Goal: Information Seeking & Learning: Check status

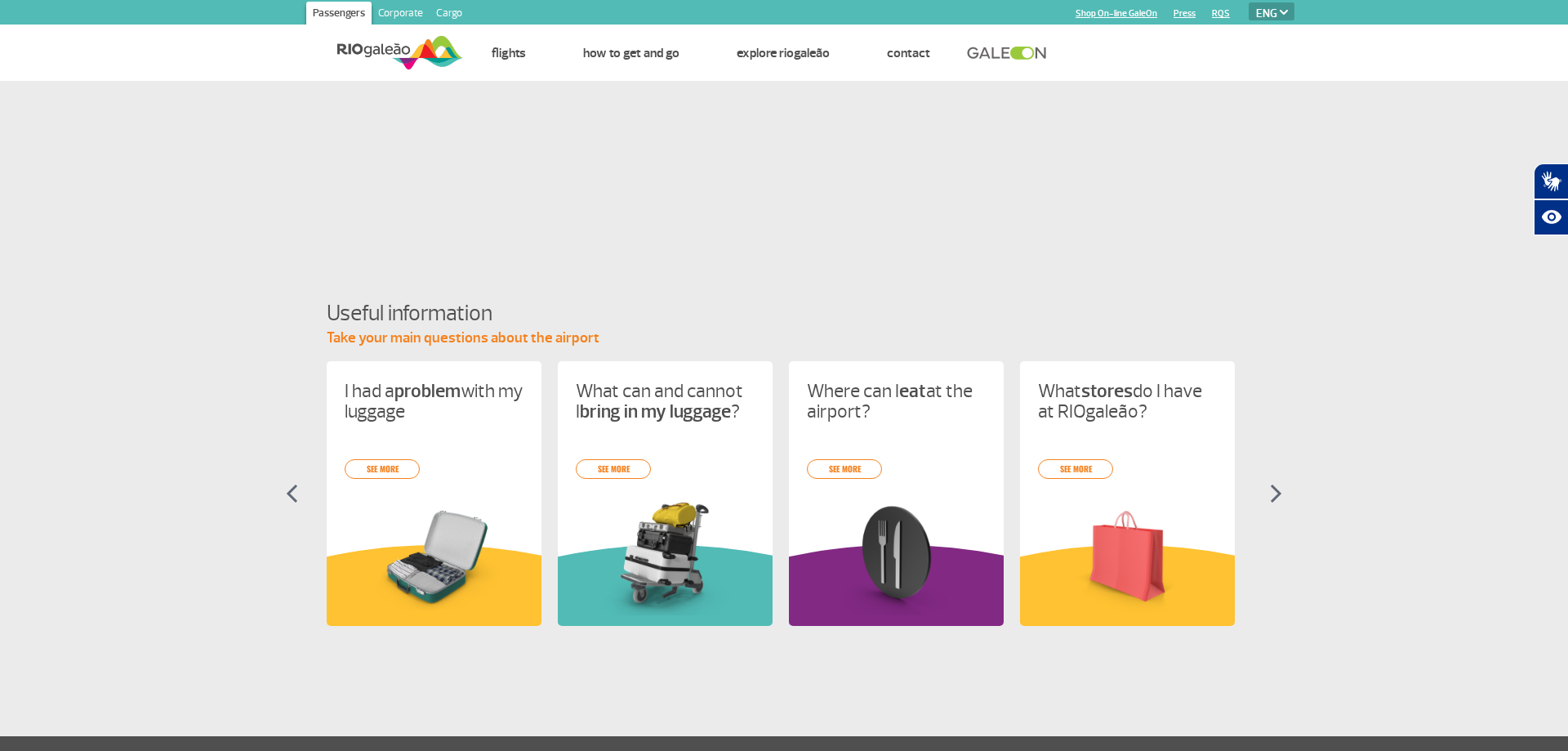
select select "en"
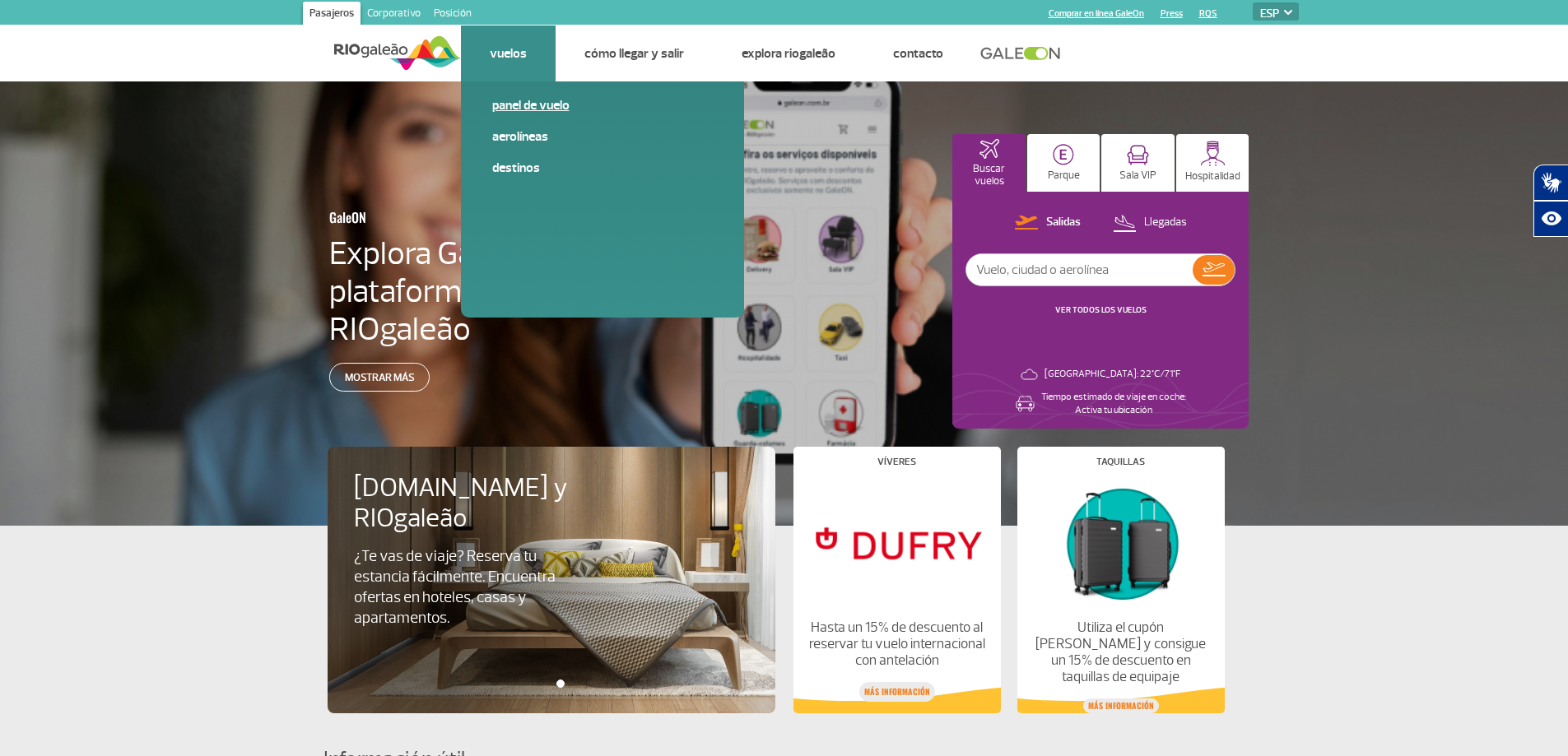
click at [517, 107] on font "Panel de vuelo" at bounding box center [531, 106] width 77 height 17
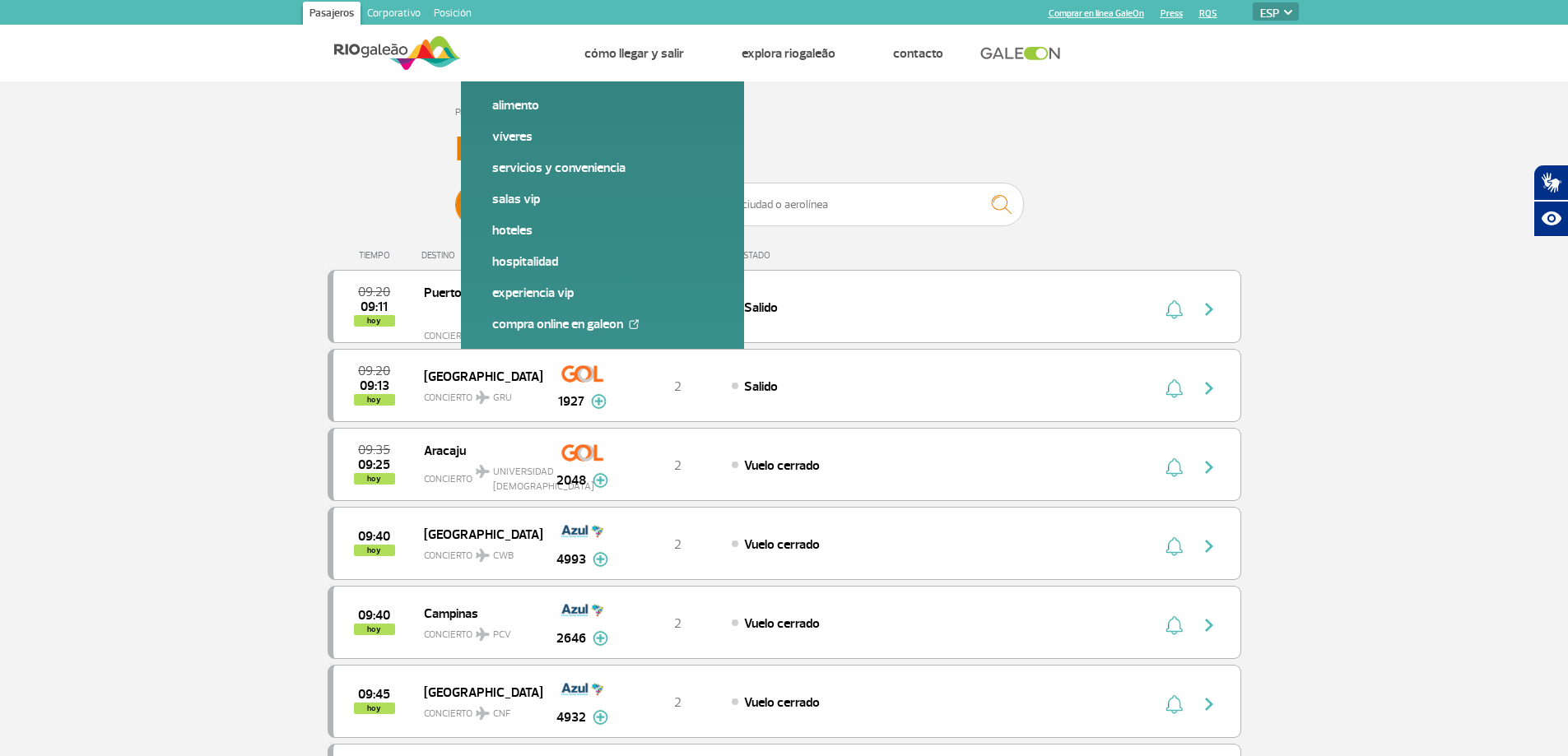
click at [637, 209] on font "Llegadas" at bounding box center [630, 204] width 43 height 14
click at [455, 197] on input "[PERSON_NAME]" at bounding box center [455, 197] width 0 height 0
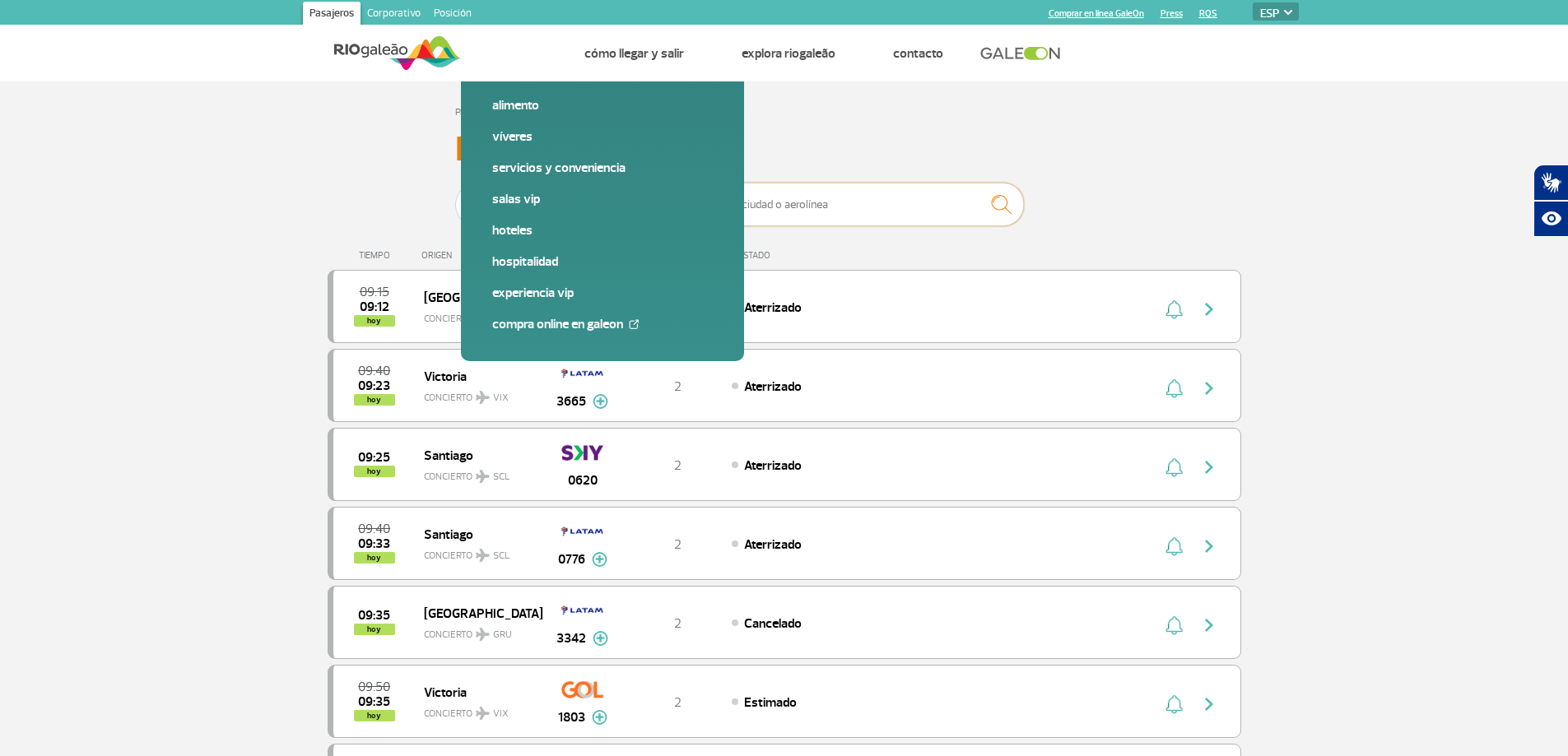
click at [757, 203] on input "text" at bounding box center [859, 204] width 329 height 43
click at [793, 199] on input "text" at bounding box center [859, 204] width 329 height 43
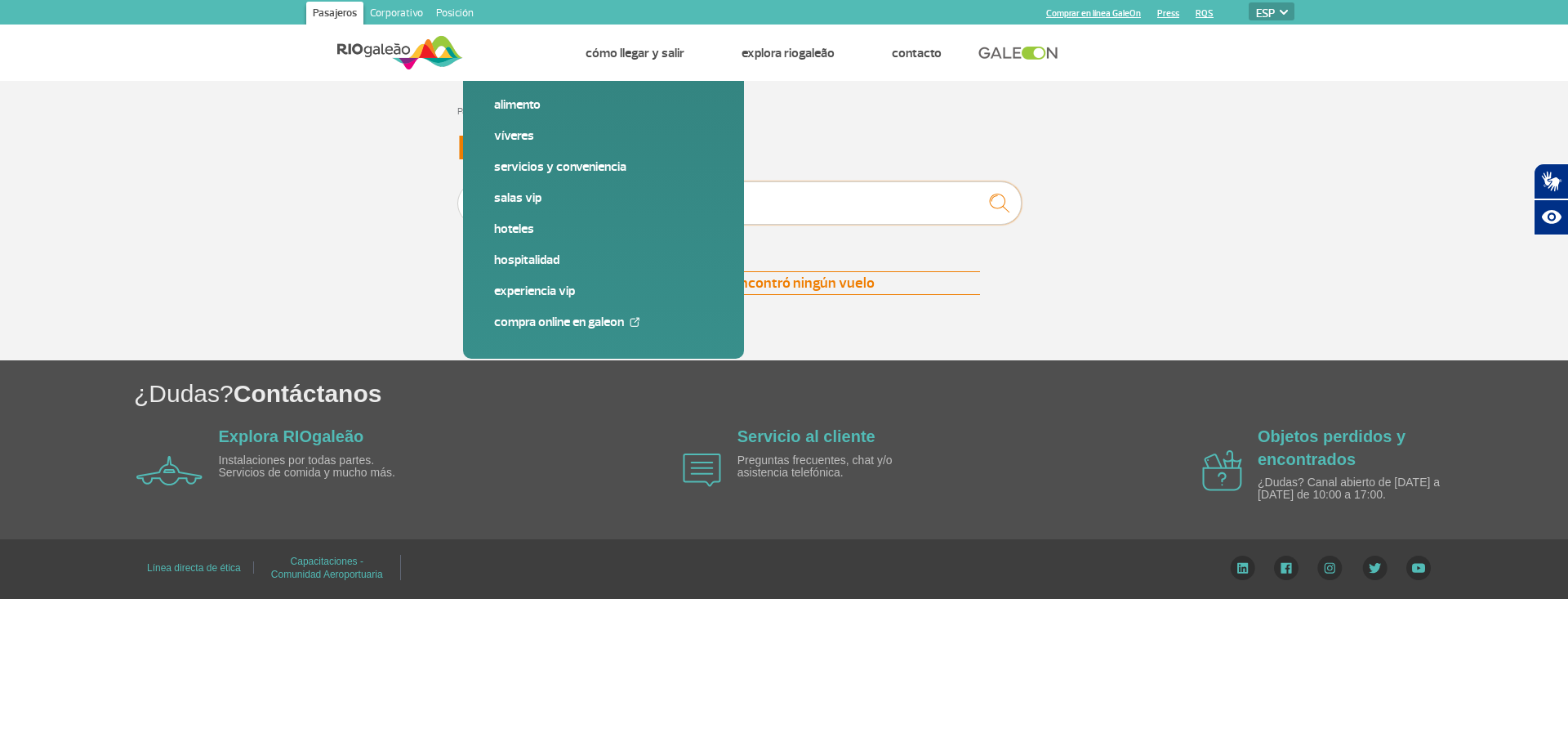
type input "a"
type input "b"
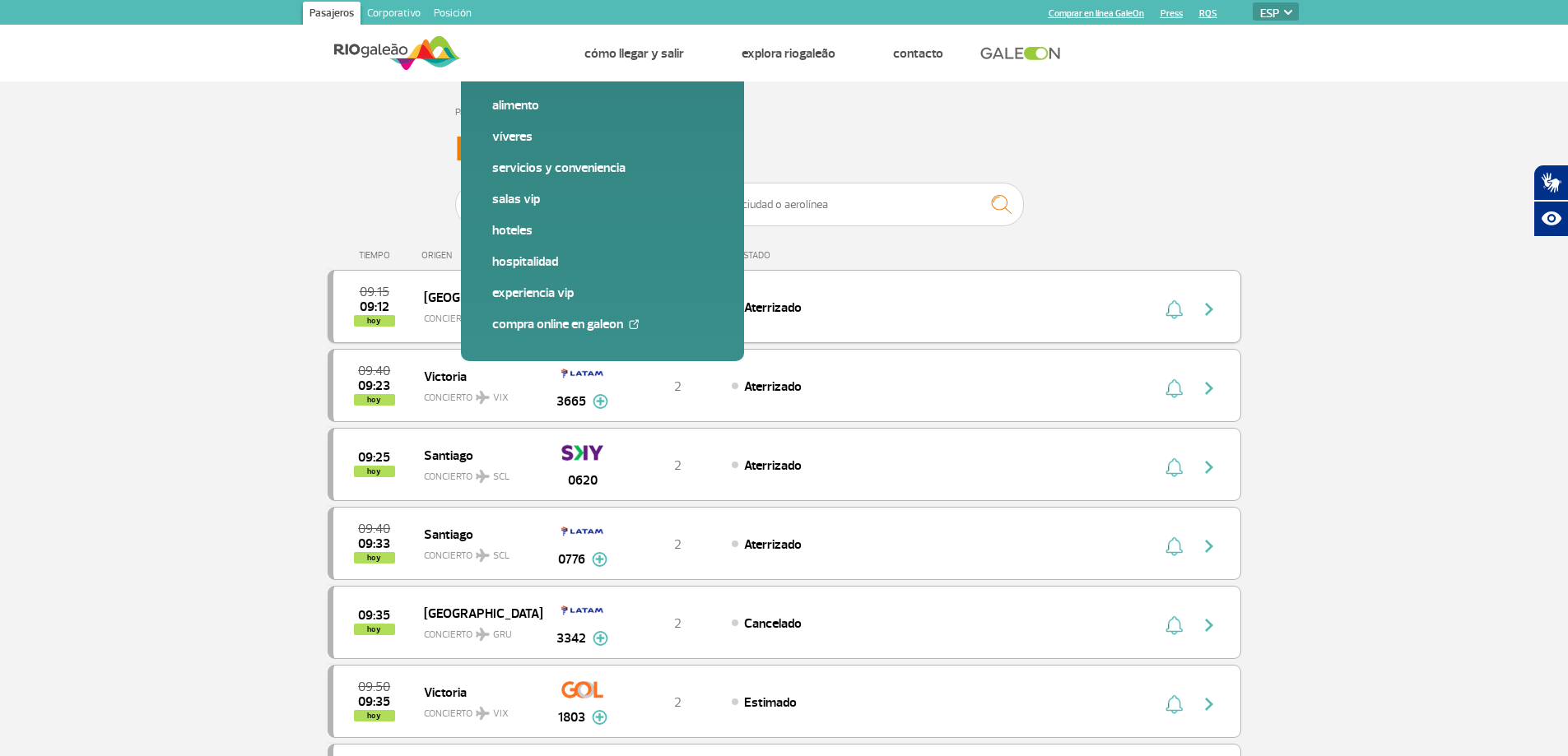
click at [685, 303] on div "2" at bounding box center [677, 307] width 108 height 18
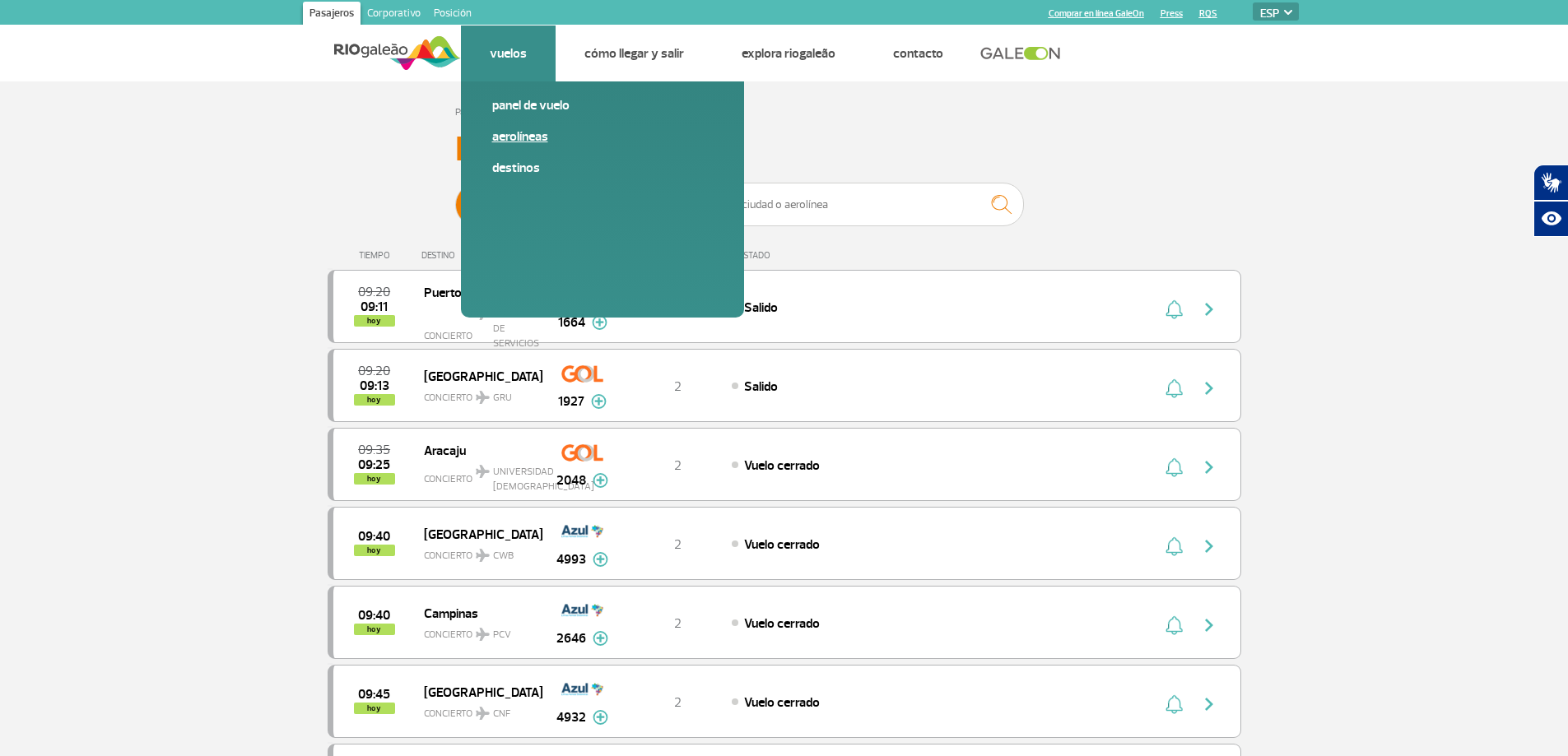
click at [523, 130] on font "Aerolíneas" at bounding box center [520, 137] width 56 height 17
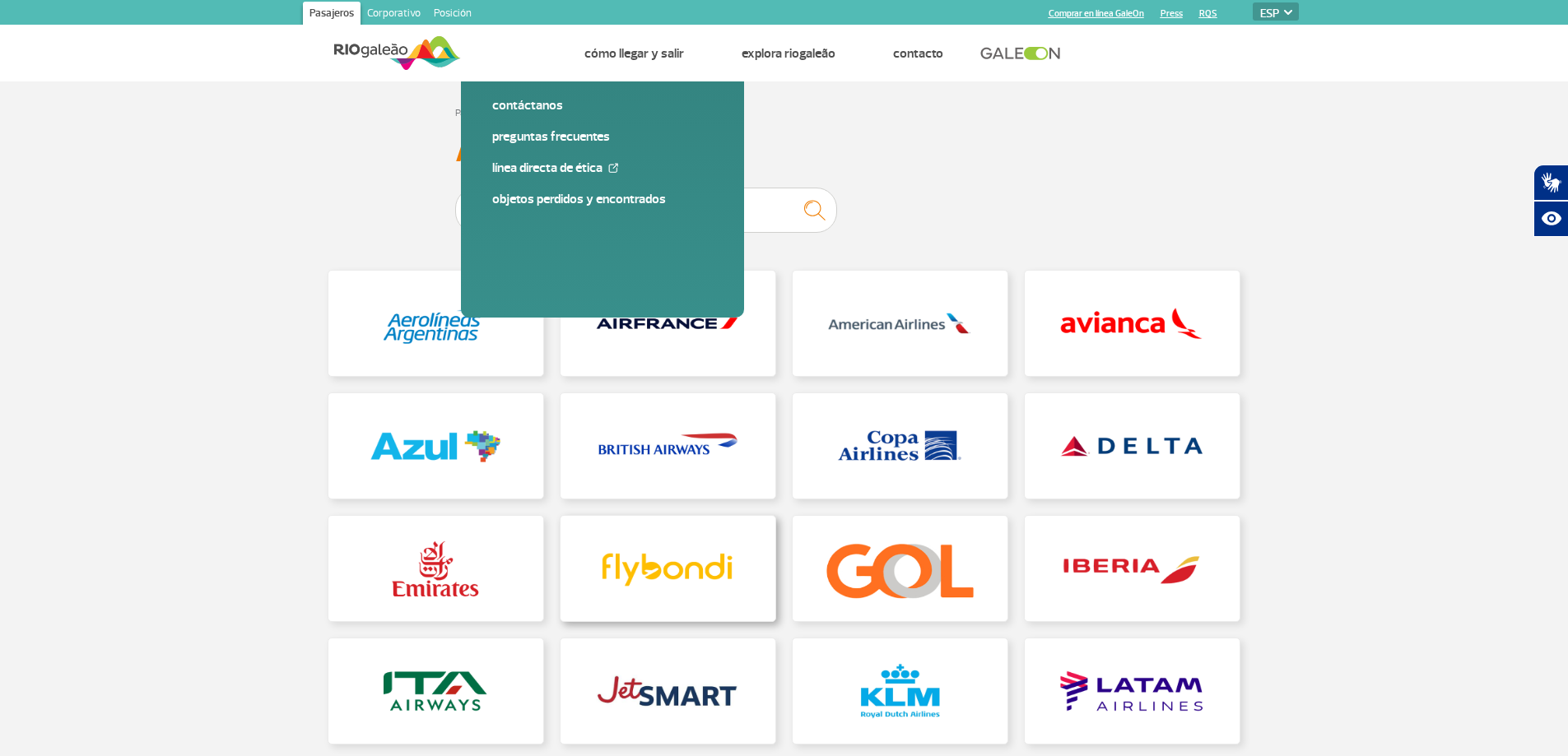
click at [649, 562] on link at bounding box center [668, 568] width 215 height 106
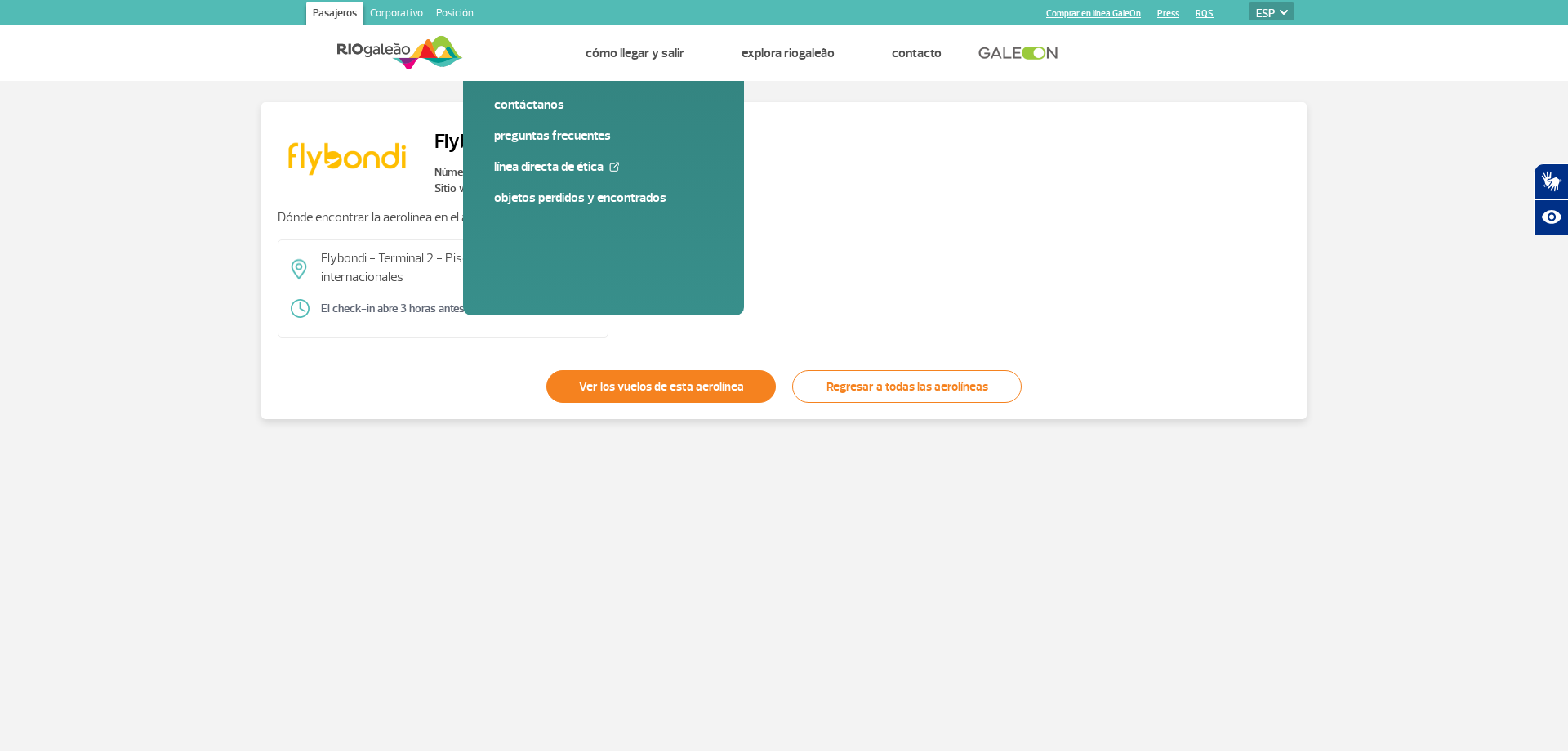
click at [610, 391] on font "Ver los vuelos de esta aerolínea" at bounding box center [661, 387] width 165 height 16
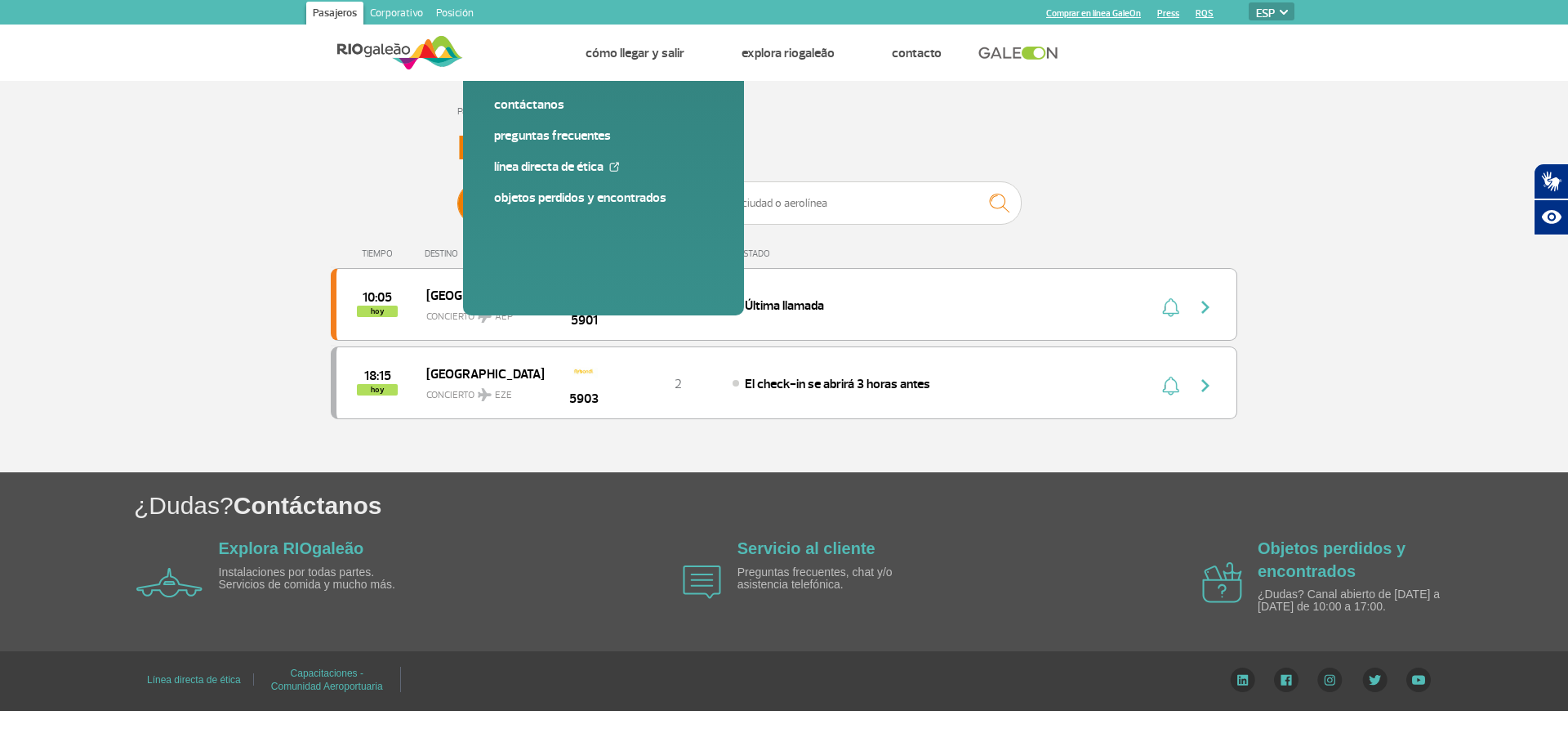
click at [613, 194] on span "Llegadas" at bounding box center [631, 203] width 43 height 43
click at [457, 195] on input "[PERSON_NAME]" at bounding box center [457, 195] width 0 height 0
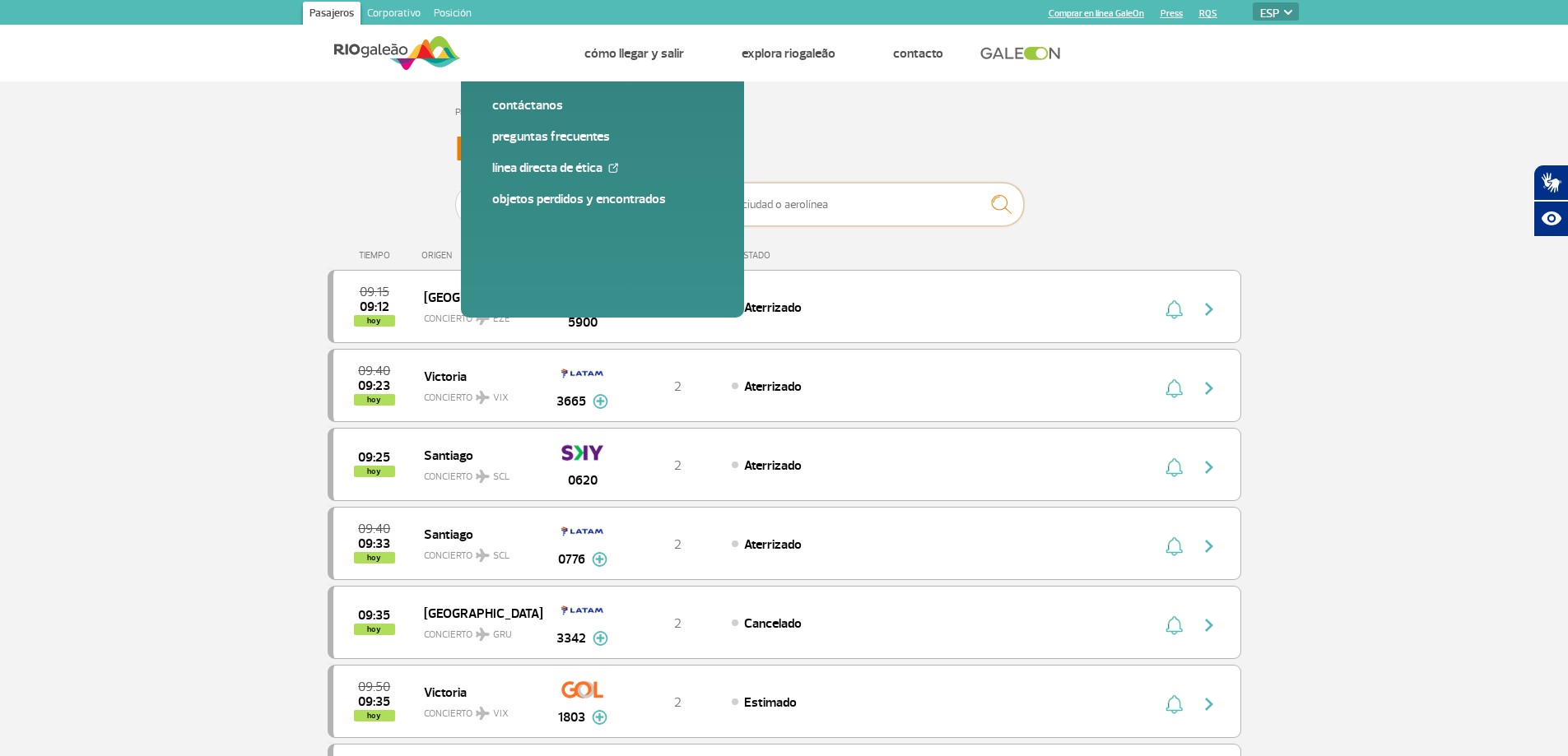
click at [805, 219] on input "text" at bounding box center [859, 204] width 329 height 43
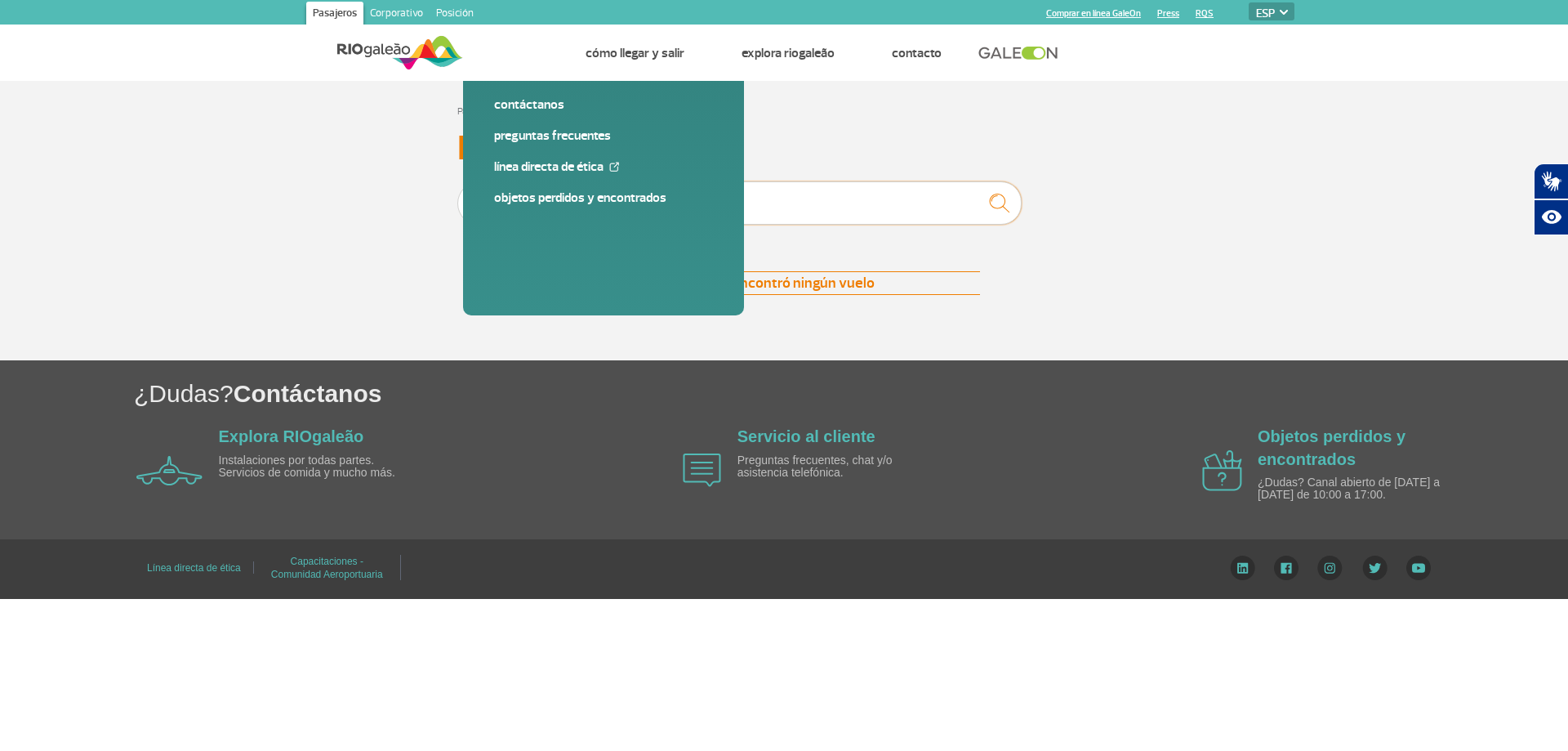
type input "f"
